Goal: Task Accomplishment & Management: Manage account settings

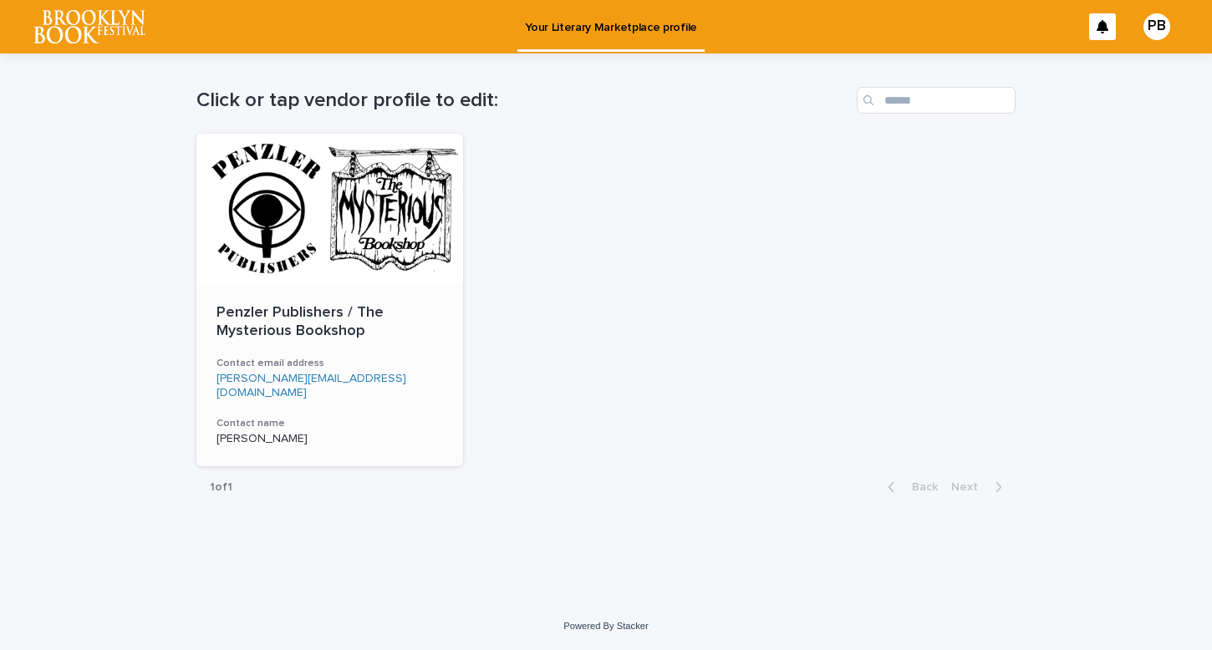
click at [283, 320] on p "Penzler Publishers / The Mysterious Bookshop" at bounding box center [329, 322] width 226 height 36
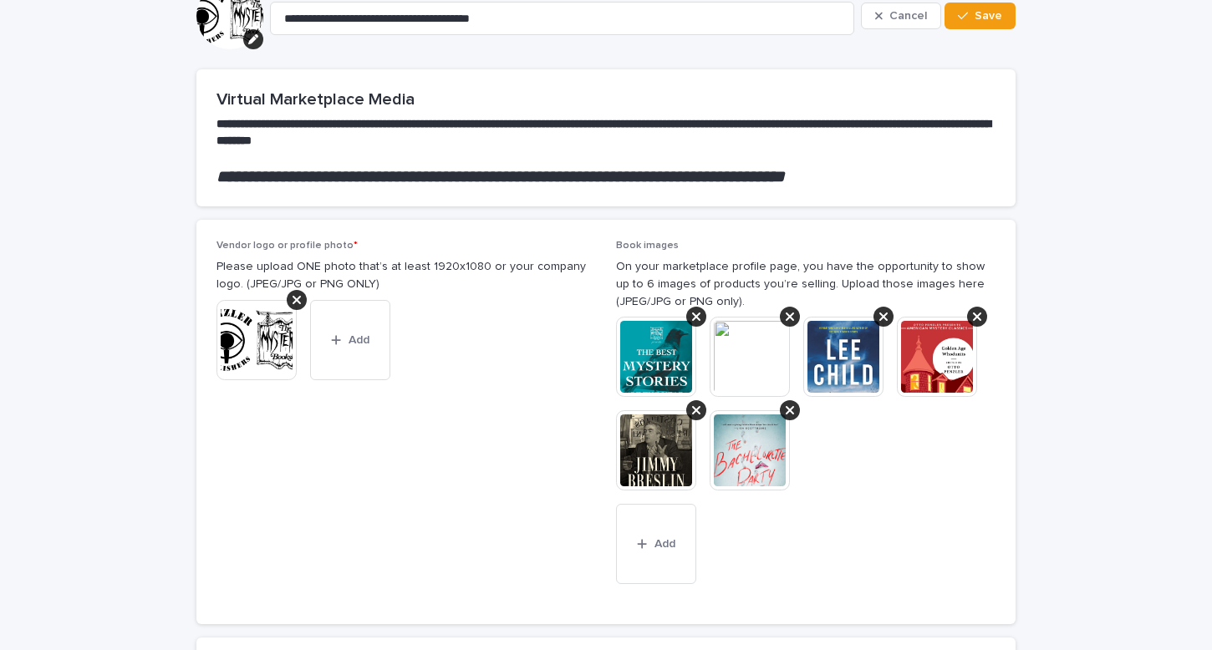
scroll to position [105, 0]
click at [694, 318] on icon at bounding box center [696, 316] width 8 height 8
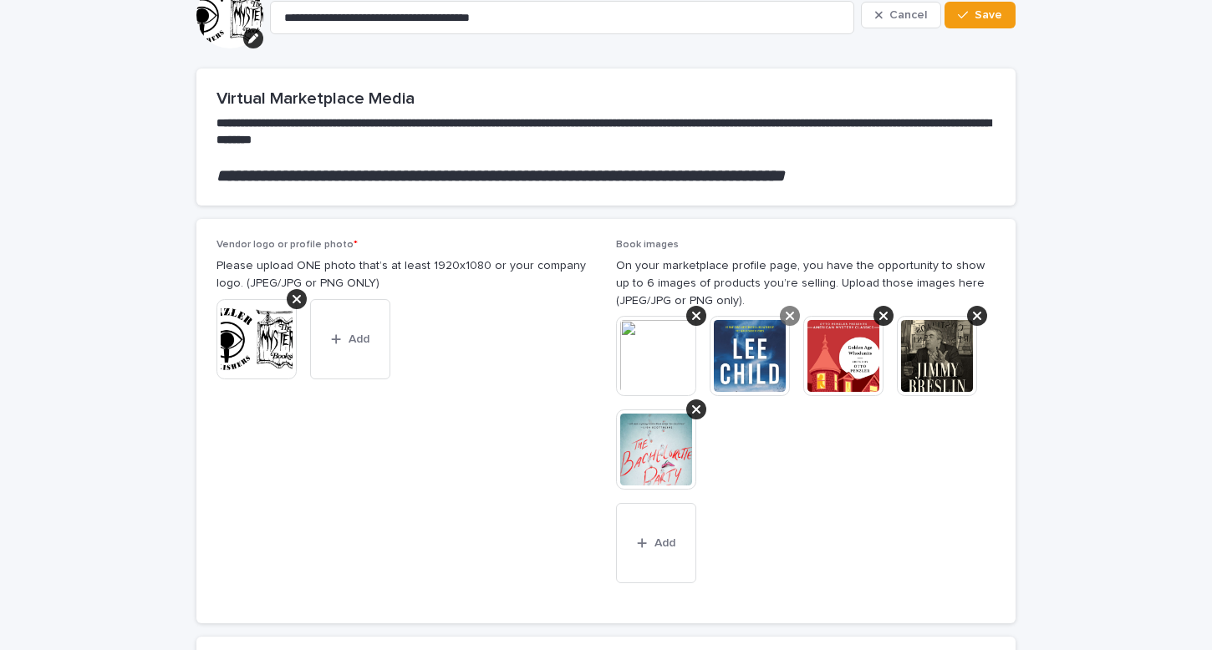
click at [790, 316] on icon at bounding box center [790, 316] width 8 height 8
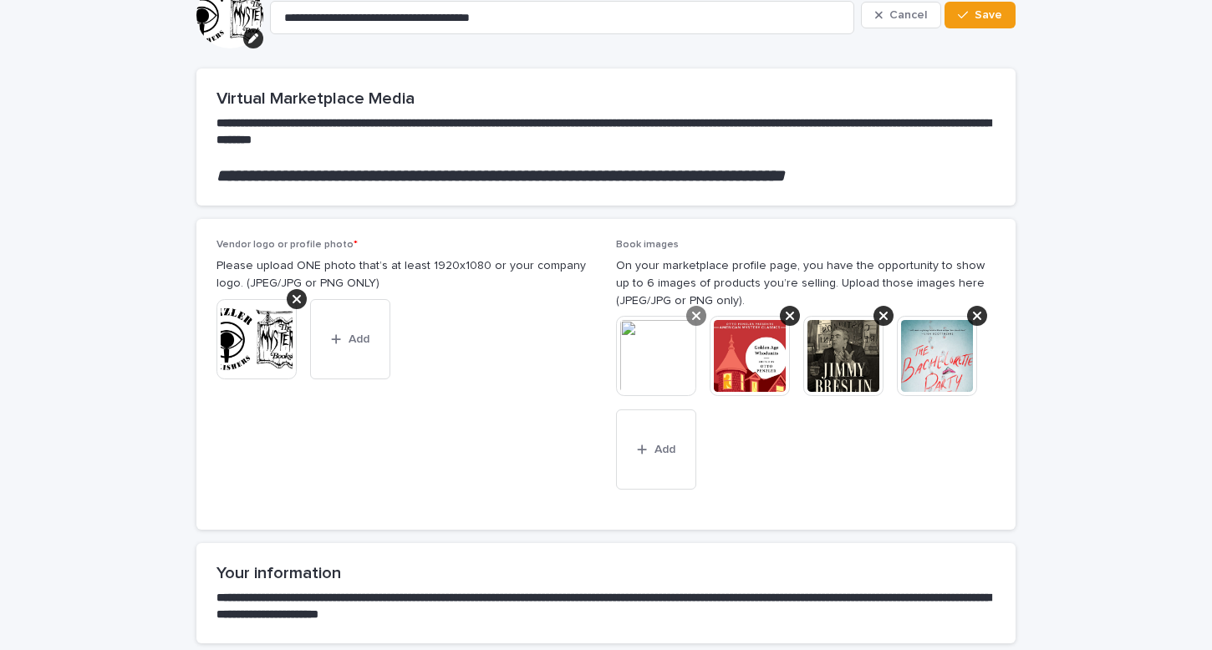
click at [694, 318] on icon at bounding box center [696, 316] width 8 height 8
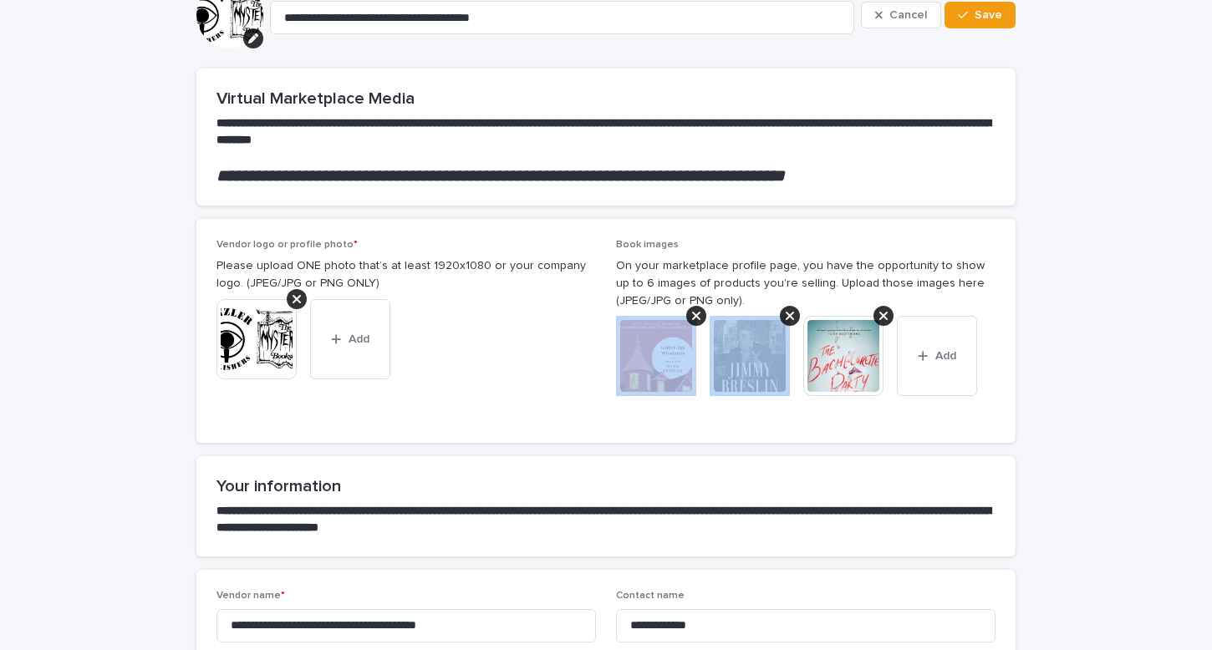
click at [694, 318] on icon at bounding box center [696, 316] width 8 height 8
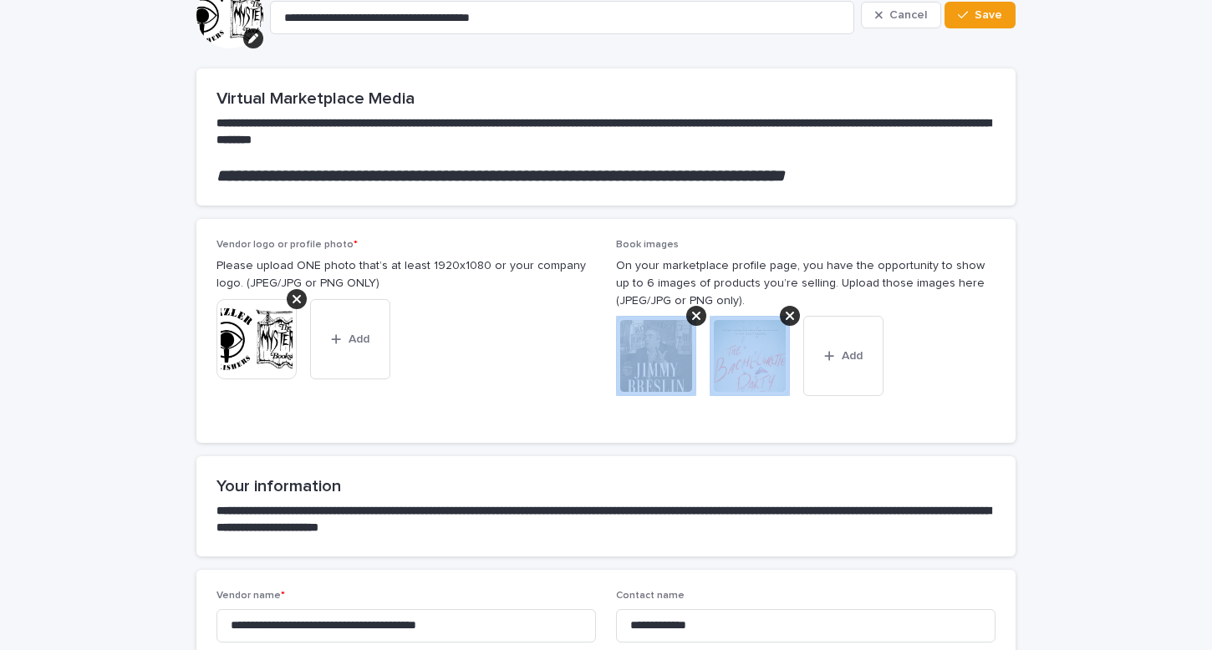
click at [694, 318] on icon at bounding box center [696, 316] width 8 height 8
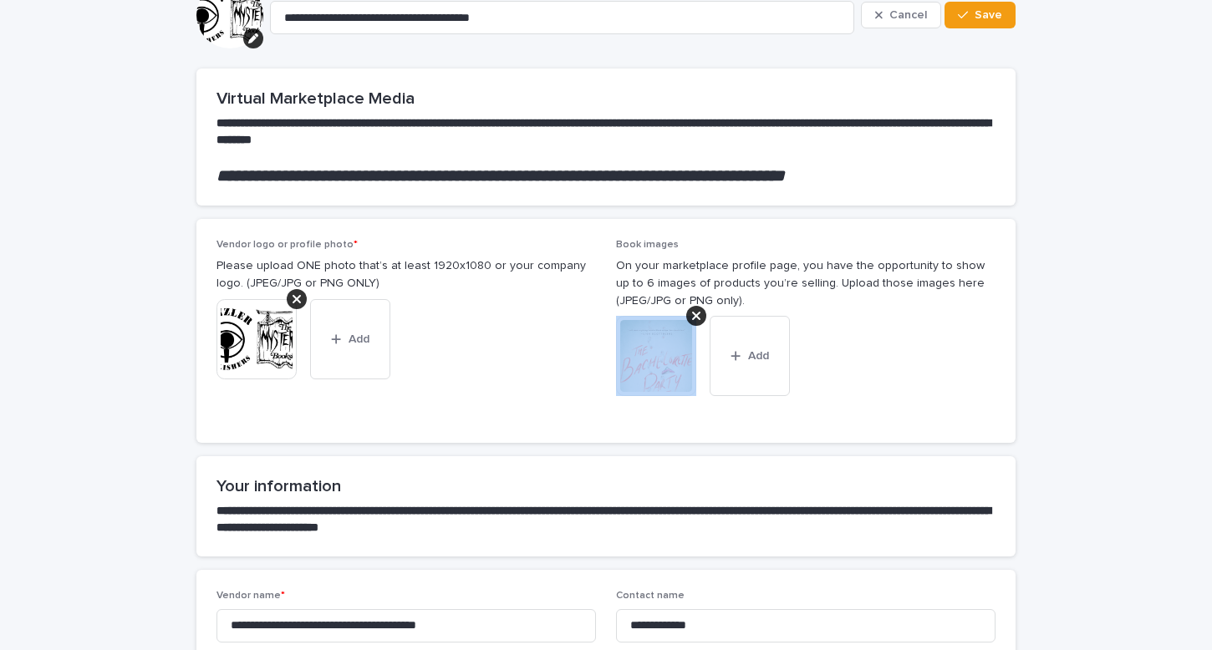
click at [694, 318] on icon at bounding box center [696, 316] width 8 height 8
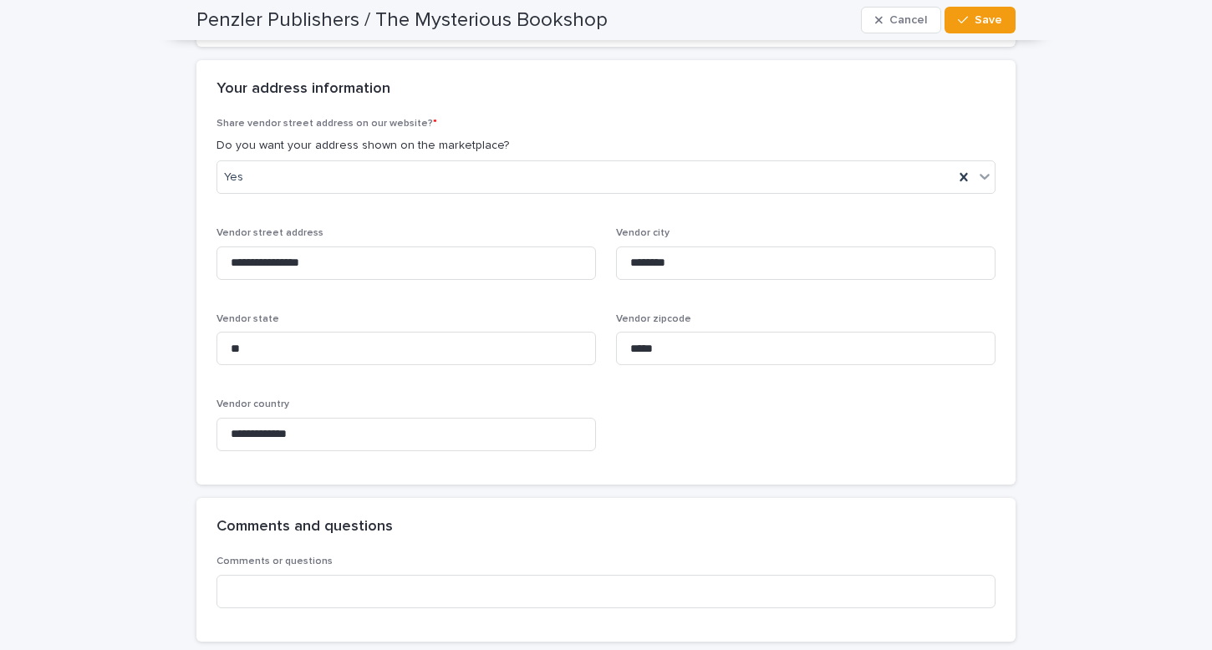
scroll to position [1480, 0]
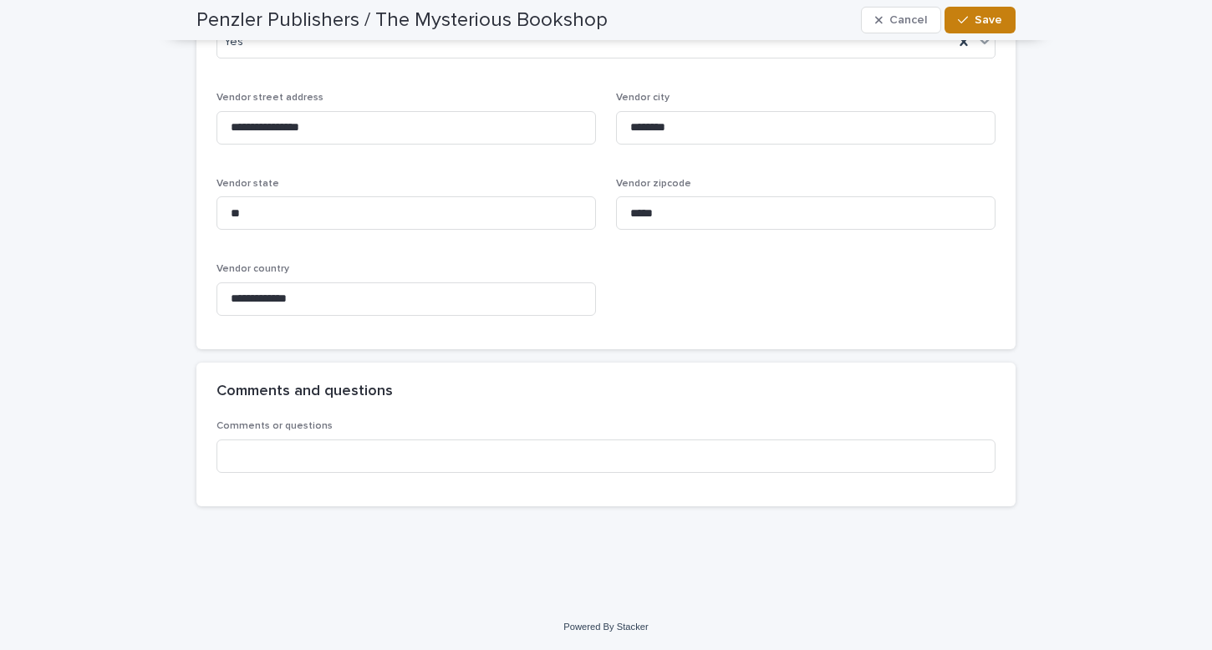
click at [974, 22] on div "button" at bounding box center [966, 20] width 17 height 12
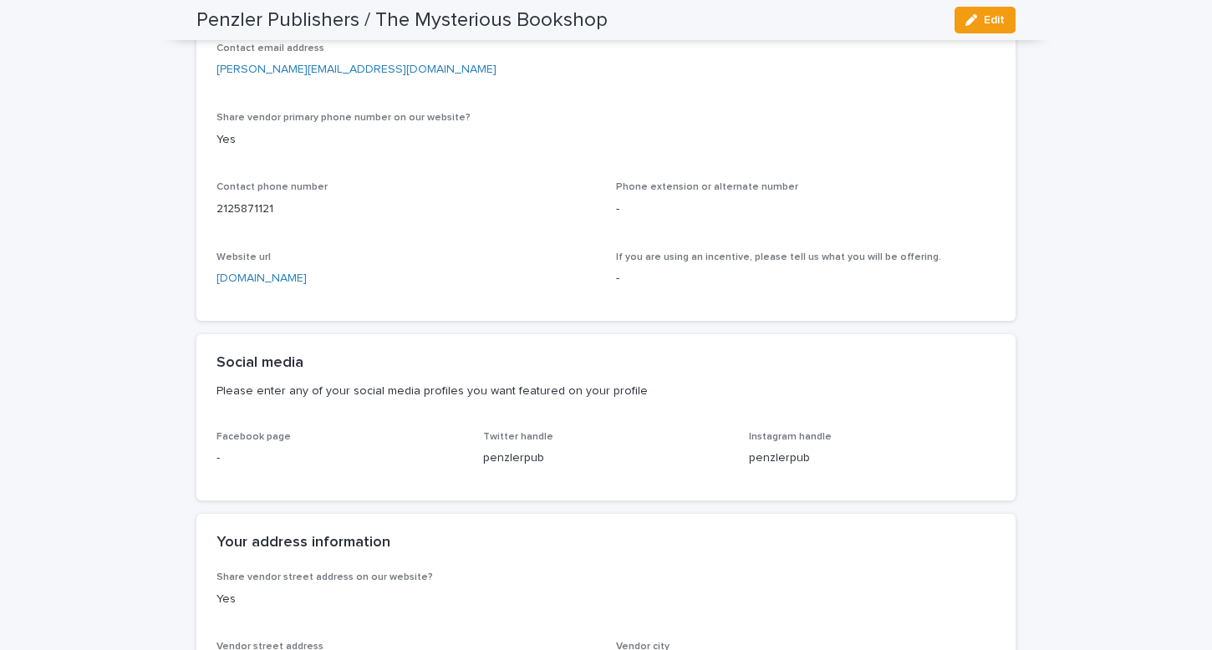
scroll to position [0, 0]
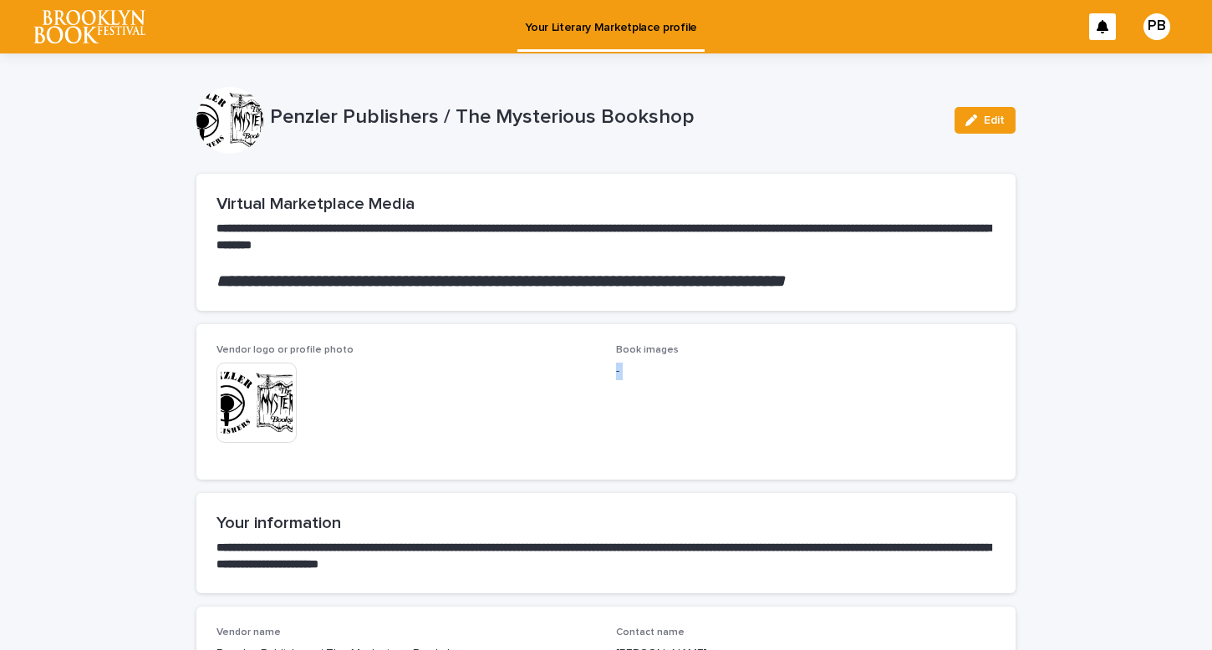
click at [99, 33] on img at bounding box center [89, 26] width 112 height 33
